Goal: Navigation & Orientation: Find specific page/section

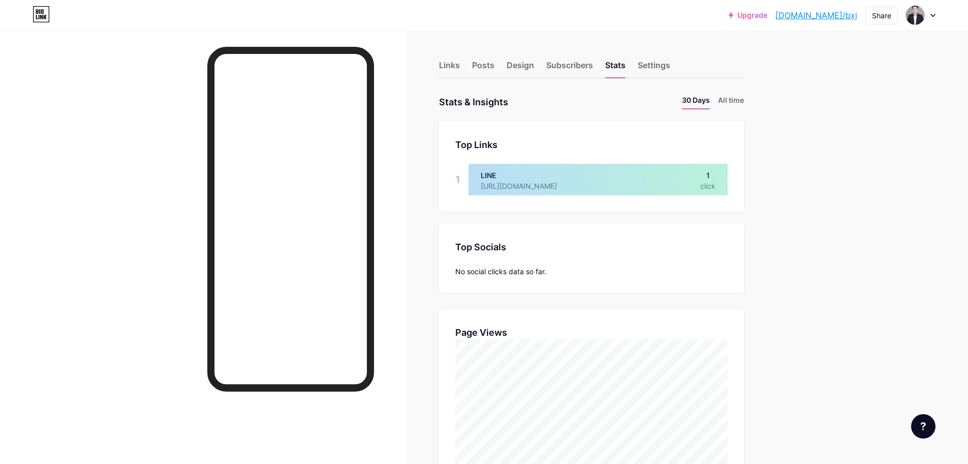
scroll to position [507909, 507404]
click at [658, 67] on div "Settings" at bounding box center [654, 68] width 33 height 18
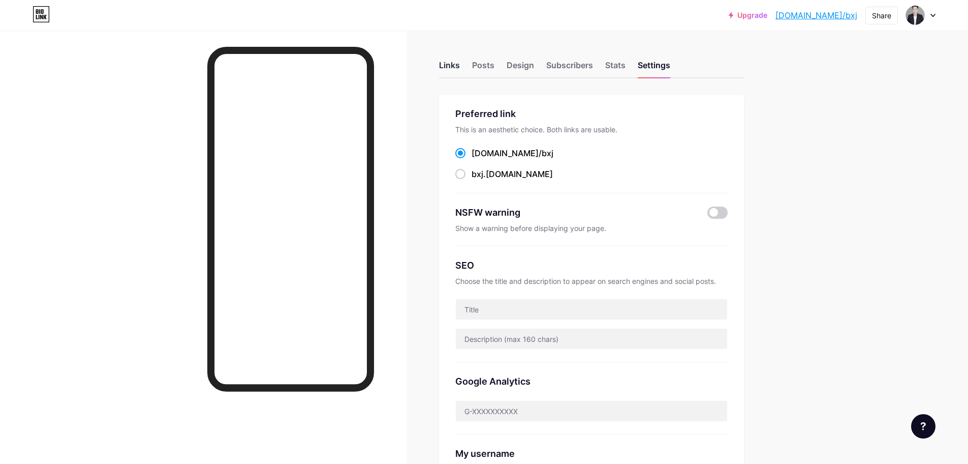
click at [451, 64] on div "Links" at bounding box center [449, 68] width 21 height 18
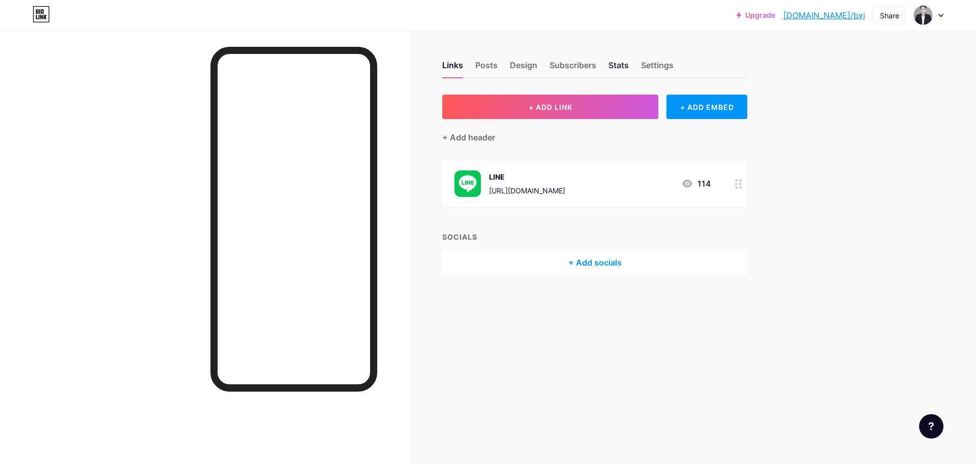
click at [622, 70] on div "Stats" at bounding box center [619, 68] width 20 height 18
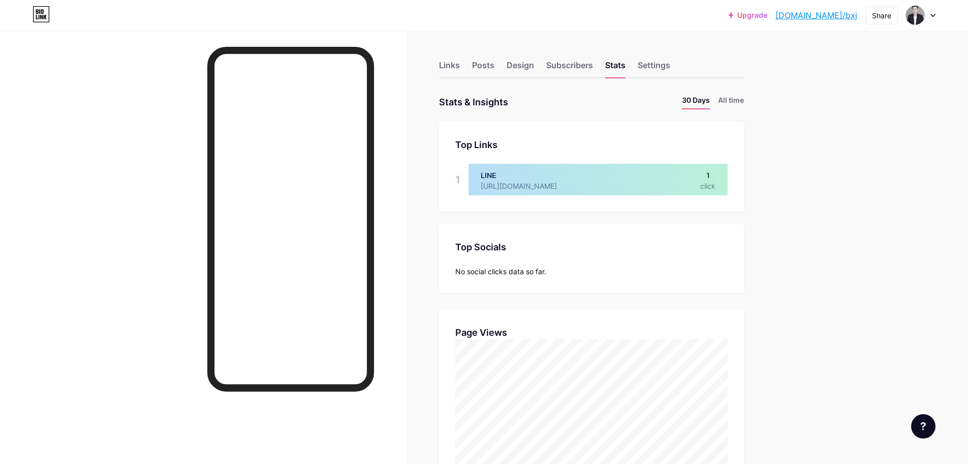
scroll to position [464, 968]
